Goal: Transaction & Acquisition: Subscribe to service/newsletter

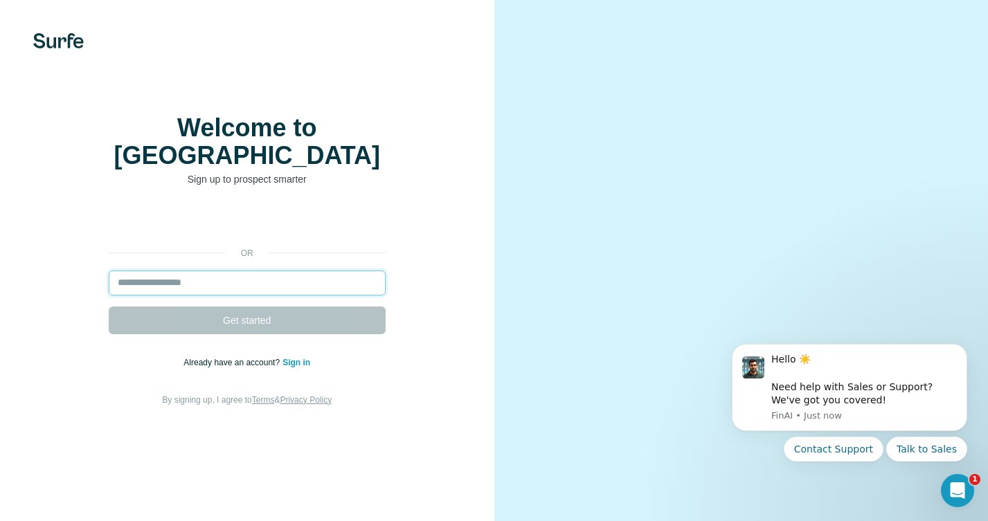
click at [252, 271] on input "email" at bounding box center [247, 283] width 277 height 25
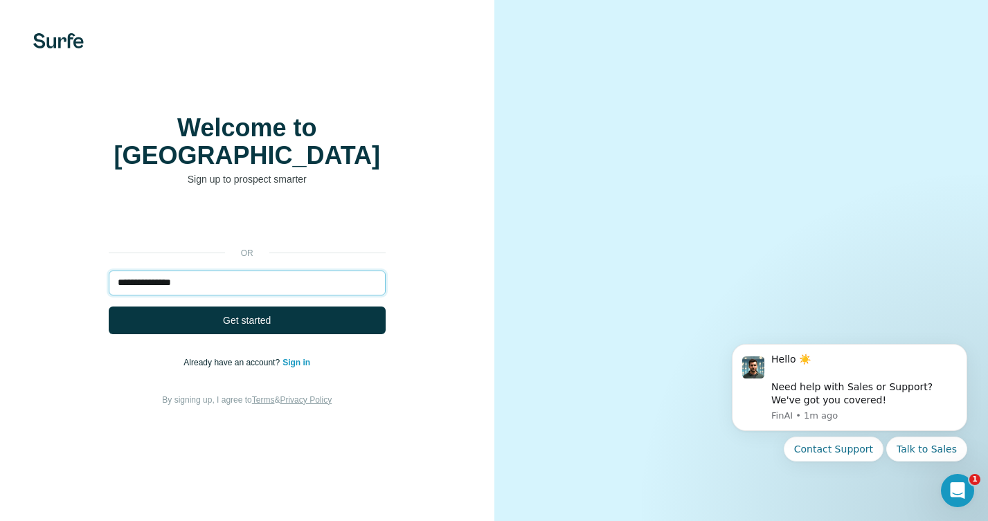
click at [235, 279] on input "**********" at bounding box center [247, 283] width 277 height 25
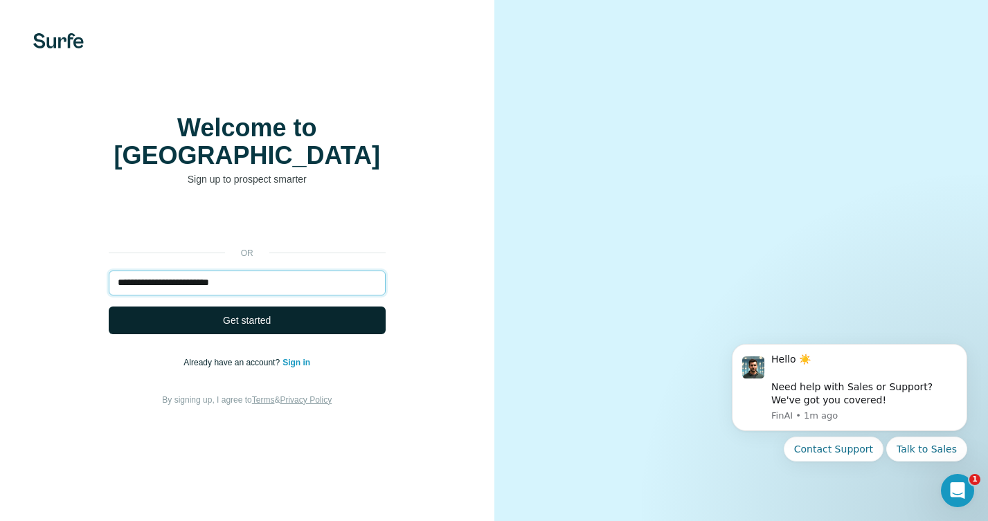
type input "**********"
click at [256, 313] on span "Get started" at bounding box center [247, 320] width 48 height 14
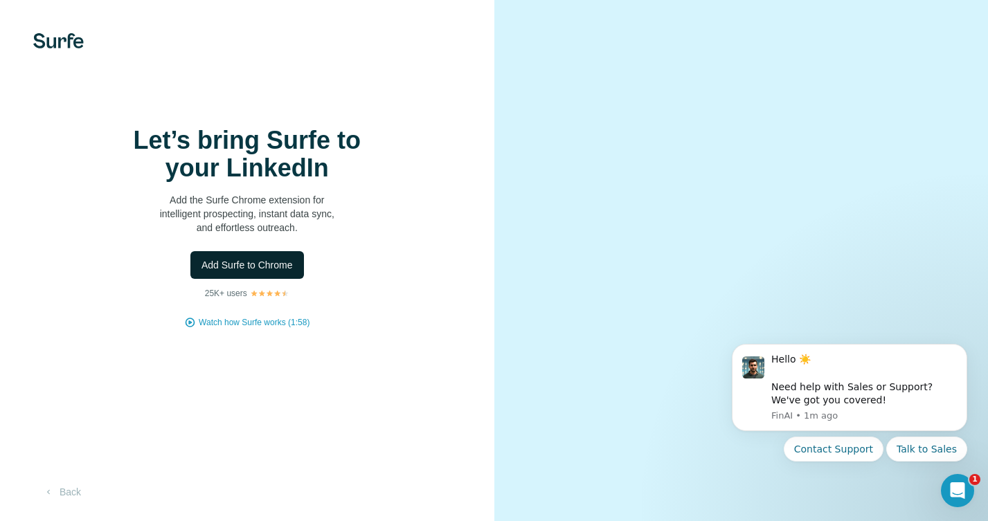
click at [278, 269] on span "Add Surfe to Chrome" at bounding box center [246, 265] width 91 height 14
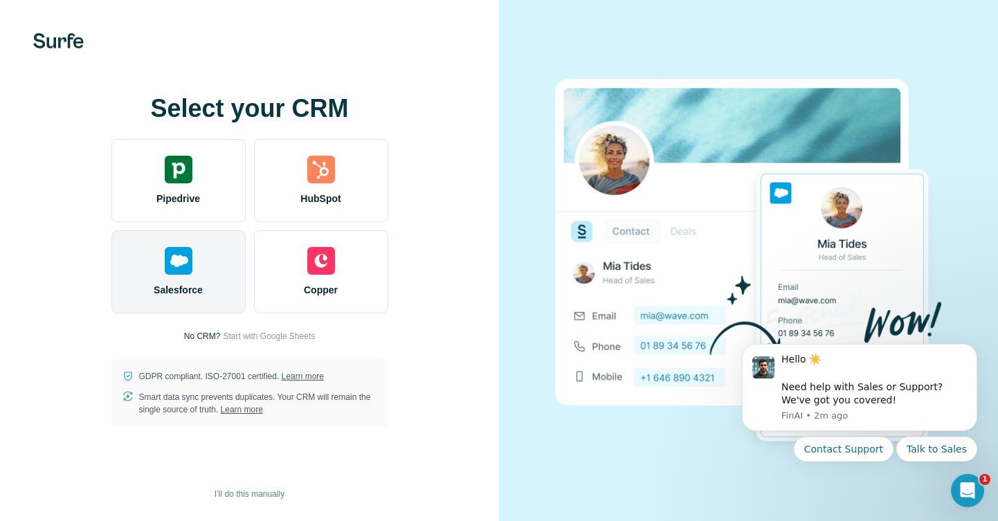
click at [192, 277] on div "Salesforce" at bounding box center [178, 271] width 134 height 83
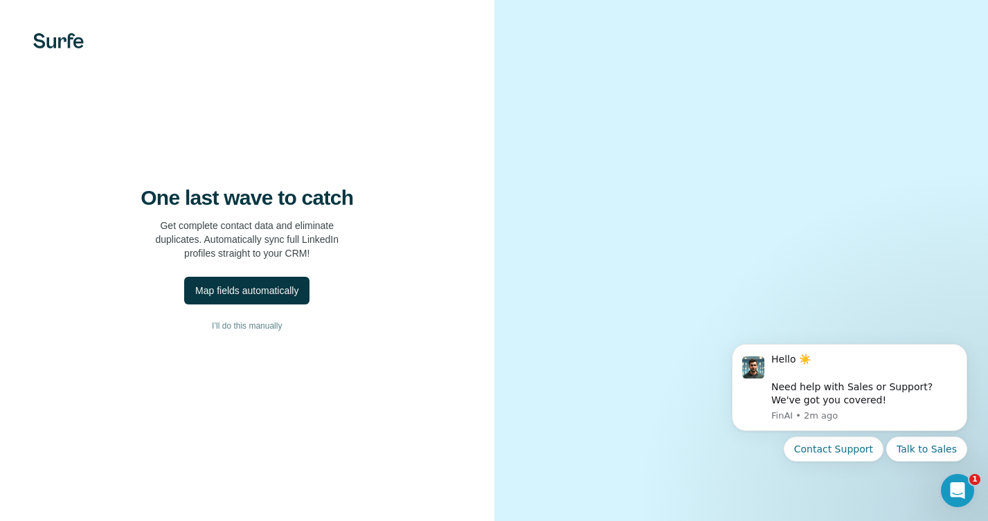
click at [366, 136] on div "One last wave to catch Get complete contact data and eliminate duplicates. Auto…" at bounding box center [247, 260] width 494 height 521
click at [269, 298] on div "Map fields automatically" at bounding box center [246, 291] width 103 height 14
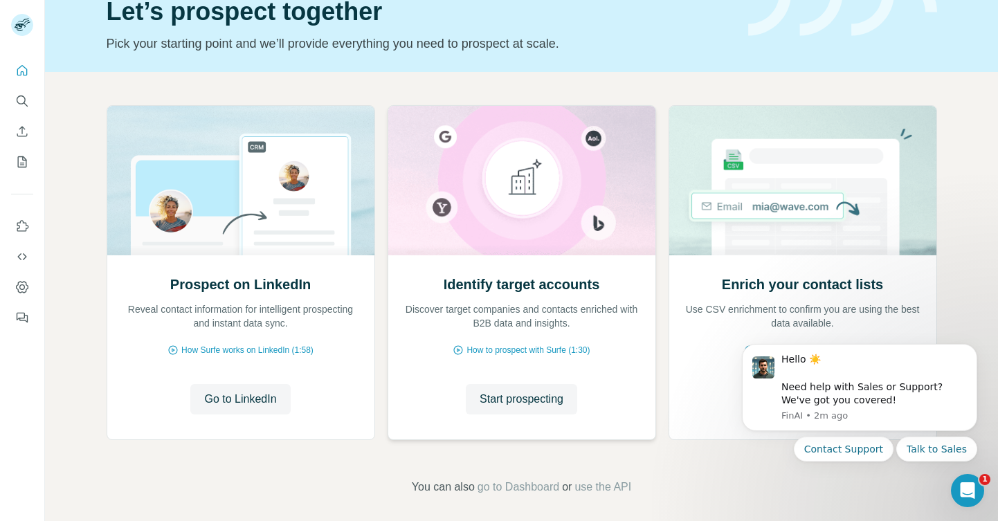
scroll to position [74, 0]
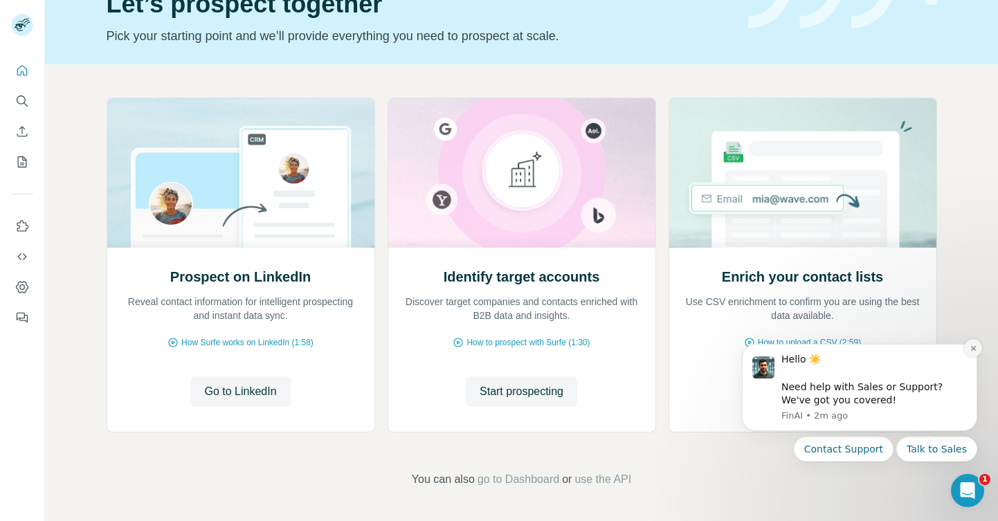
click at [971, 349] on icon "Dismiss notification" at bounding box center [972, 348] width 5 height 5
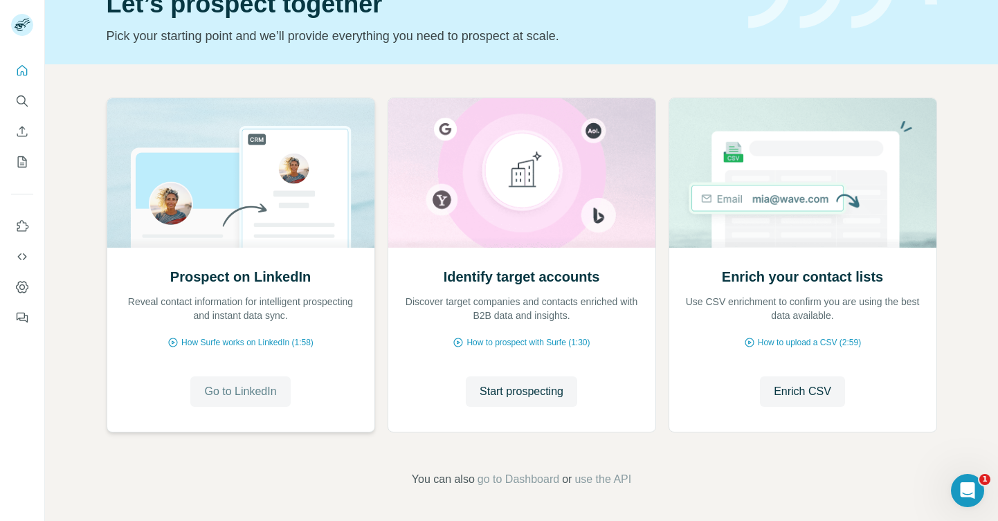
click at [239, 399] on span "Go to LinkedIn" at bounding box center [240, 391] width 72 height 17
click at [27, 284] on icon "Dashboard" at bounding box center [22, 287] width 14 height 14
